Goal: Task Accomplishment & Management: Manage account settings

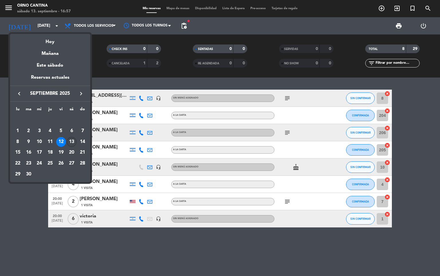
click at [76, 144] on div "13" at bounding box center [72, 142] width 10 height 10
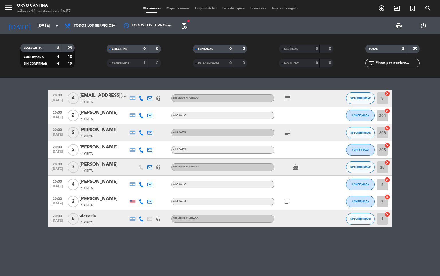
type input "[DATE]"
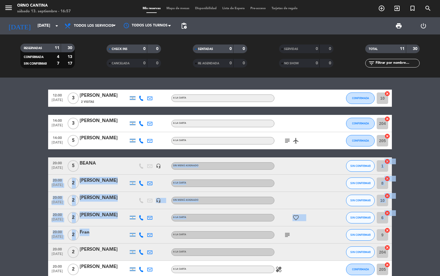
drag, startPoint x: 169, startPoint y: 228, endPoint x: 176, endPoint y: 149, distance: 79.5
click at [176, 149] on div "12:00 [DATE] 3 [PERSON_NAME] 2 Visitas A LA CARTA CONFIRMADA 10 cancel 14:00 [D…" at bounding box center [220, 191] width 344 height 205
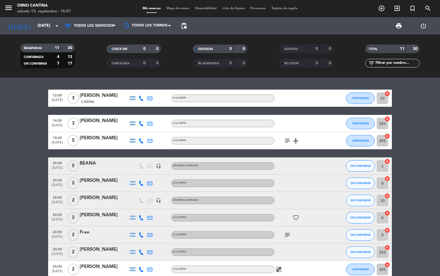
click at [418, 196] on bookings-row "12:00 [DATE] 3 [PERSON_NAME] 2 Visitas A LA CARTA CONFIRMADA 10 cancel 14:00 [D…" at bounding box center [220, 191] width 440 height 205
click at [397, 26] on span "print" at bounding box center [399, 25] width 7 height 7
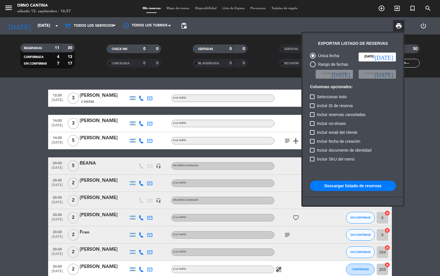
click at [361, 185] on button "Descargar listado de reservas" at bounding box center [353, 185] width 86 height 10
click at [353, 187] on button "Descargar listado de reservas" at bounding box center [353, 185] width 86 height 10
click at [418, 130] on div at bounding box center [220, 138] width 440 height 276
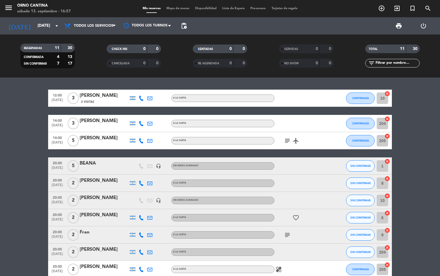
click at [401, 28] on span "print" at bounding box center [399, 25] width 7 height 7
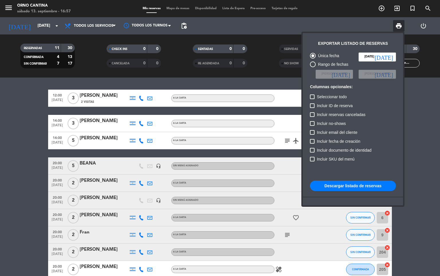
click at [368, 188] on button "Descargar listado de reservas" at bounding box center [353, 185] width 86 height 10
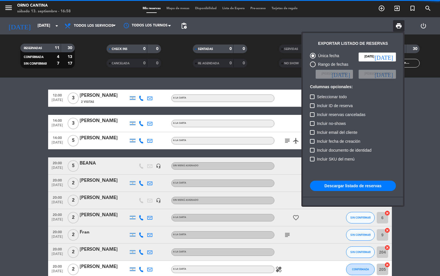
click at [367, 187] on button "Descargar listado de reservas" at bounding box center [353, 185] width 86 height 10
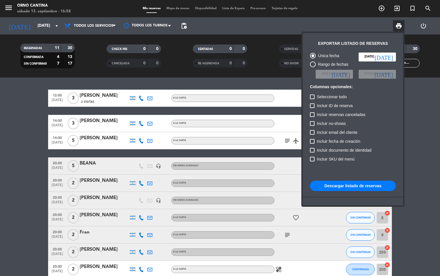
click at [412, 117] on div at bounding box center [220, 138] width 440 height 276
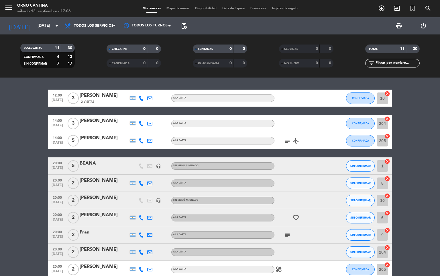
drag, startPoint x: 420, startPoint y: 169, endPoint x: 418, endPoint y: 149, distance: 19.9
click at [418, 149] on bookings-row "12:00 [DATE] 3 [PERSON_NAME] 2 Visitas A LA CARTA CONFIRMADA 10 cancel 14:00 [D…" at bounding box center [220, 191] width 440 height 205
click at [113, 167] on div at bounding box center [104, 169] width 49 height 5
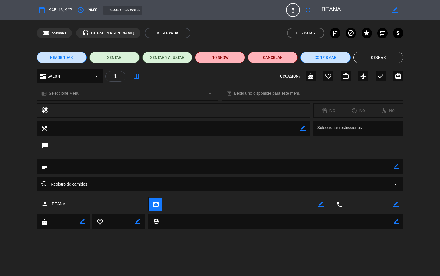
click at [386, 56] on button "Cerrar" at bounding box center [379, 57] width 50 height 11
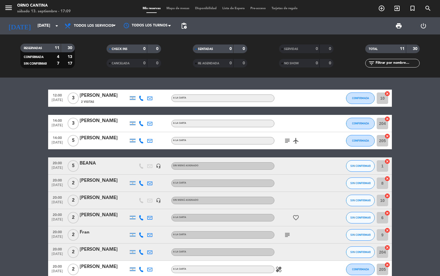
click at [145, 183] on div at bounding box center [141, 182] width 9 height 17
click at [105, 185] on div at bounding box center [104, 186] width 49 height 5
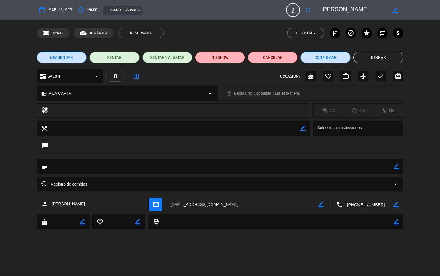
click at [382, 57] on button "Cerrar" at bounding box center [379, 57] width 50 height 11
